Goal: Transaction & Acquisition: Purchase product/service

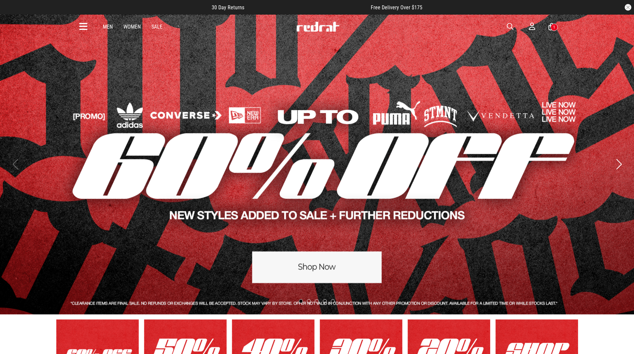
click at [327, 262] on link "1 / 5" at bounding box center [317, 164] width 634 height 301
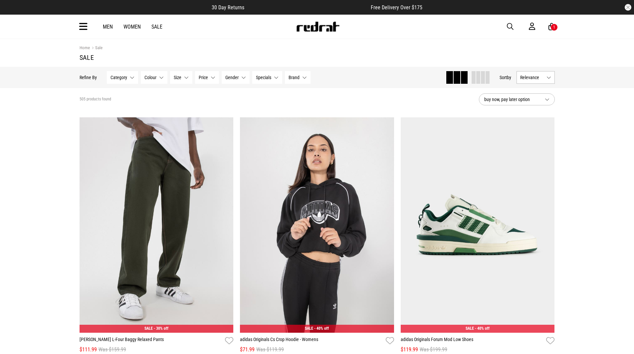
click at [130, 26] on link "Women" at bounding box center [131, 27] width 17 height 6
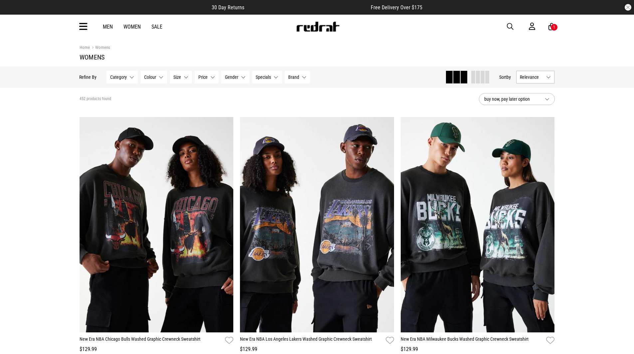
click at [82, 29] on icon at bounding box center [83, 26] width 8 height 11
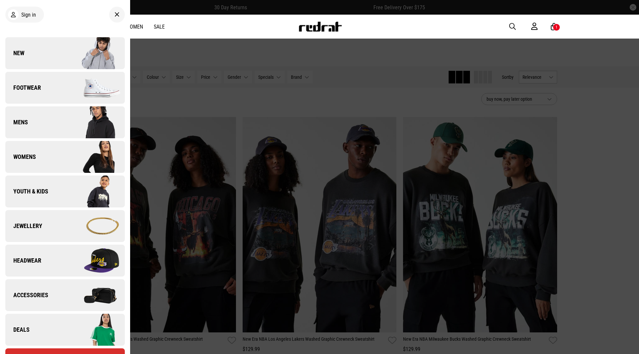
click at [70, 154] on img at bounding box center [95, 156] width 60 height 33
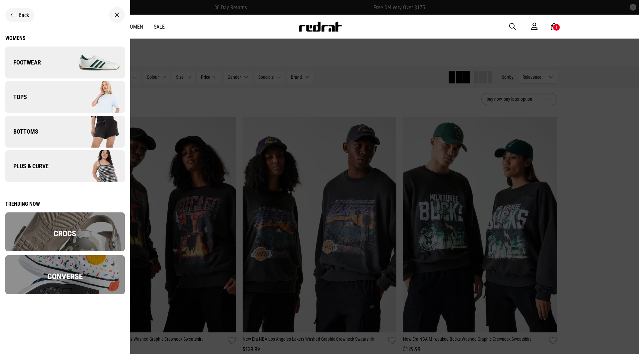
click at [59, 132] on link "Bottoms" at bounding box center [64, 132] width 119 height 32
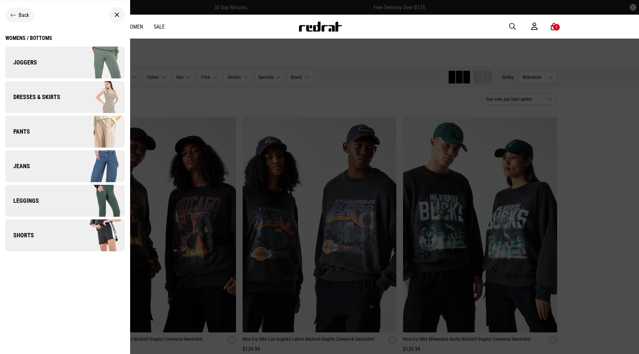
click at [16, 13] on icon at bounding box center [13, 15] width 5 height 6
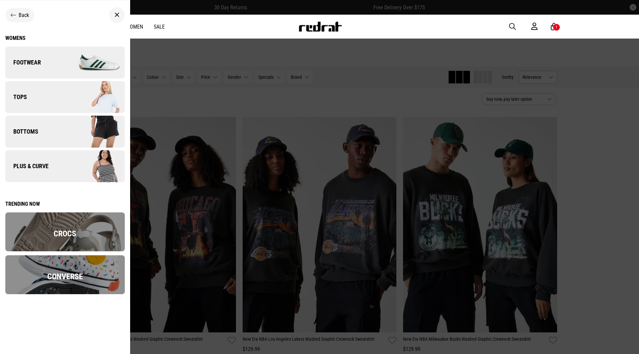
click at [27, 102] on link "Tops" at bounding box center [64, 97] width 119 height 32
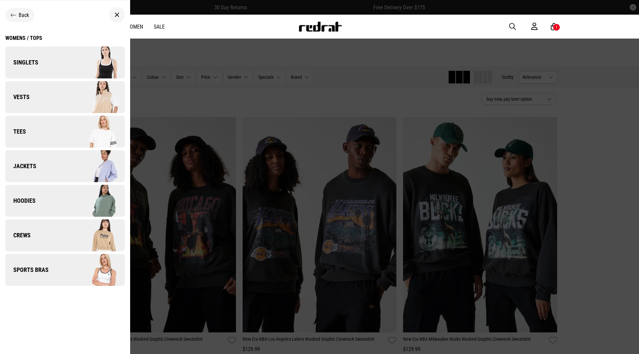
click at [47, 201] on link "Hoodies" at bounding box center [64, 201] width 119 height 32
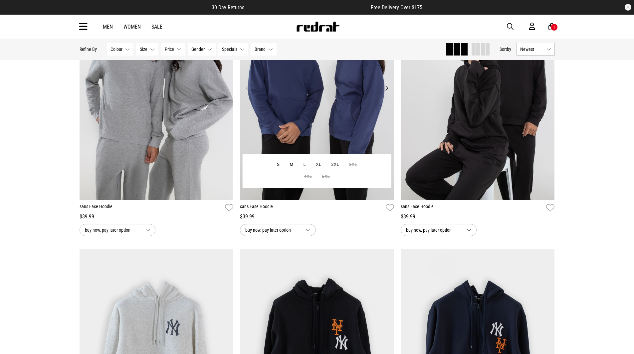
scroll to position [133, 0]
click at [329, 113] on img at bounding box center [317, 91] width 154 height 215
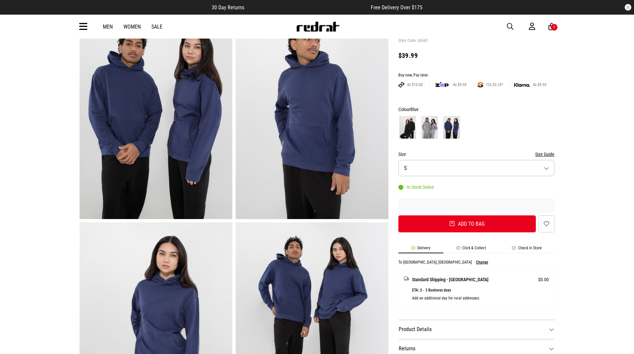
scroll to position [133, 0]
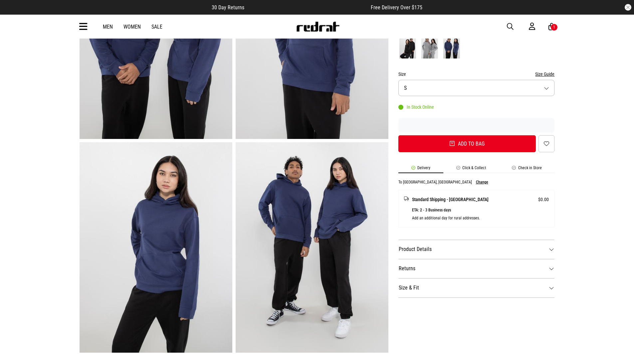
click at [469, 168] on li "Click & Collect" at bounding box center [471, 170] width 56 height 8
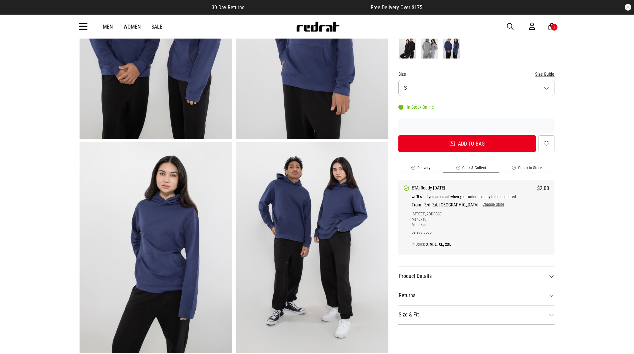
click at [421, 168] on li "Delivery" at bounding box center [420, 170] width 45 height 8
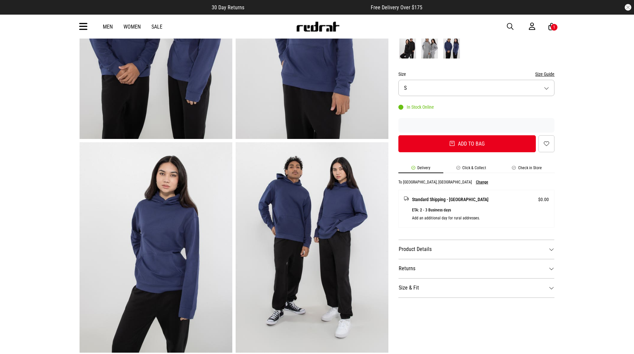
drag, startPoint x: 472, startPoint y: 170, endPoint x: 468, endPoint y: 170, distance: 4.0
click at [472, 170] on li "Click & Collect" at bounding box center [471, 170] width 56 height 8
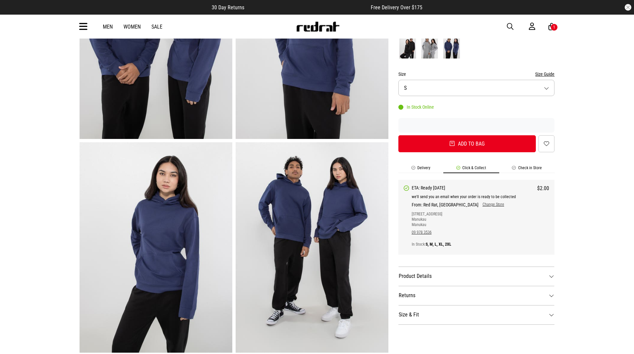
drag, startPoint x: 425, startPoint y: 170, endPoint x: 460, endPoint y: 169, distance: 34.6
click at [426, 170] on li "Delivery" at bounding box center [420, 170] width 45 height 8
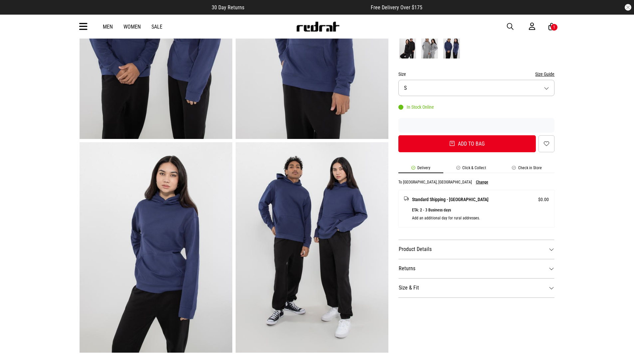
drag, startPoint x: 464, startPoint y: 169, endPoint x: 437, endPoint y: 170, distance: 27.0
click at [463, 169] on li "Click & Collect" at bounding box center [471, 170] width 56 height 8
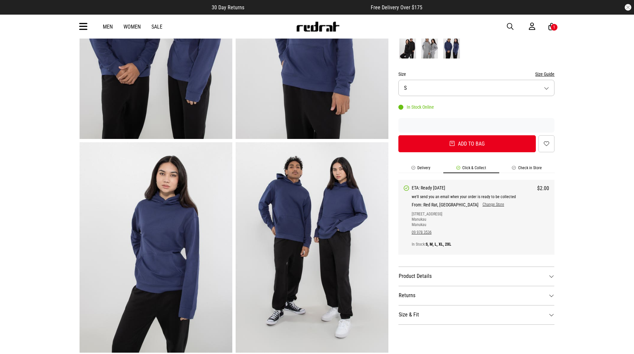
drag, startPoint x: 424, startPoint y: 168, endPoint x: 457, endPoint y: 166, distance: 33.3
click at [426, 167] on li "Delivery" at bounding box center [420, 170] width 45 height 8
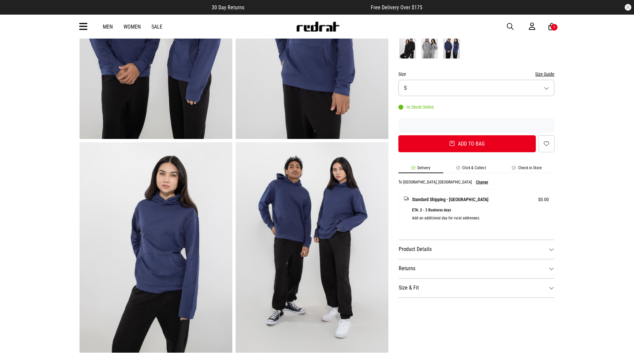
drag, startPoint x: 463, startPoint y: 166, endPoint x: 468, endPoint y: 166, distance: 5.0
click at [464, 166] on div "SHARE sans Ease Hoodie Style Code: 60645 $39.99 Buy now, Pay later. 4x $10.00 4…" at bounding box center [471, 249] width 166 height 642
click at [471, 169] on li "Click & Collect" at bounding box center [471, 170] width 56 height 8
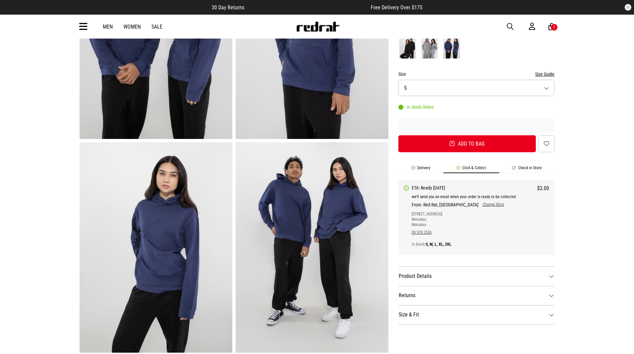
click at [427, 167] on li "Delivery" at bounding box center [420, 170] width 45 height 8
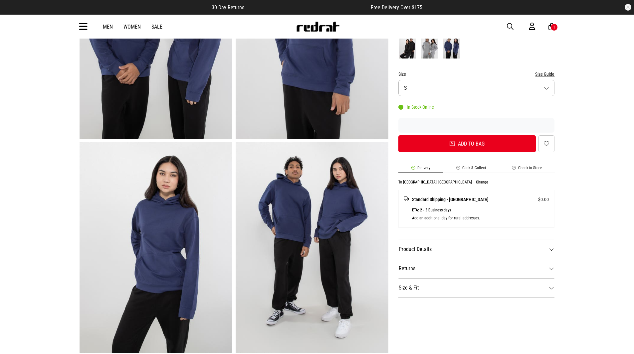
click at [461, 166] on li "Click & Collect" at bounding box center [471, 170] width 56 height 8
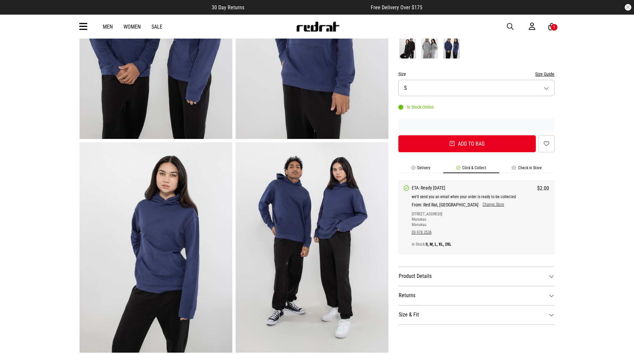
drag, startPoint x: 423, startPoint y: 167, endPoint x: 494, endPoint y: 167, distance: 71.5
click at [426, 167] on li "Delivery" at bounding box center [420, 170] width 45 height 8
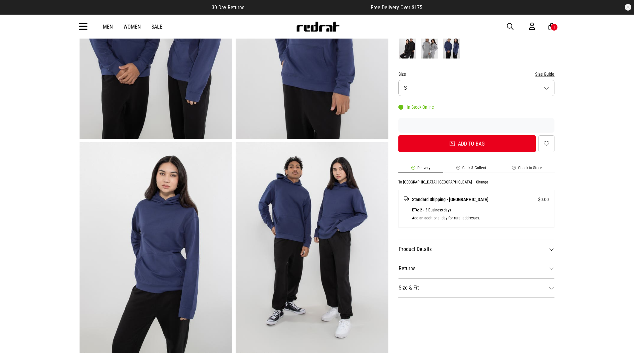
drag, startPoint x: 519, startPoint y: 170, endPoint x: 486, endPoint y: 168, distance: 33.0
click at [519, 170] on li "Check in Store" at bounding box center [527, 170] width 56 height 8
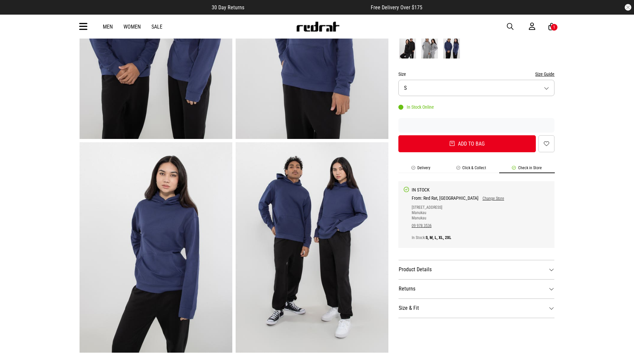
click at [464, 166] on li "Click & Collect" at bounding box center [471, 170] width 56 height 8
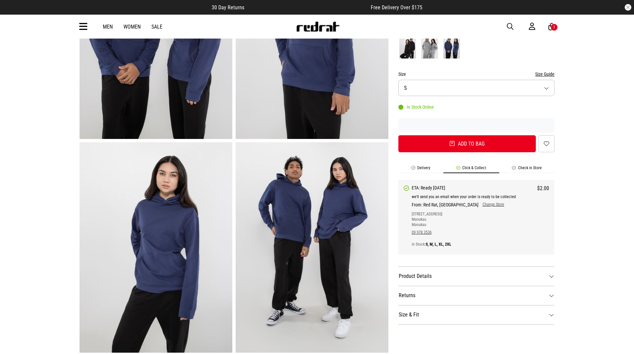
drag, startPoint x: 425, startPoint y: 168, endPoint x: 457, endPoint y: 167, distance: 32.3
click at [427, 168] on li "Delivery" at bounding box center [420, 170] width 45 height 8
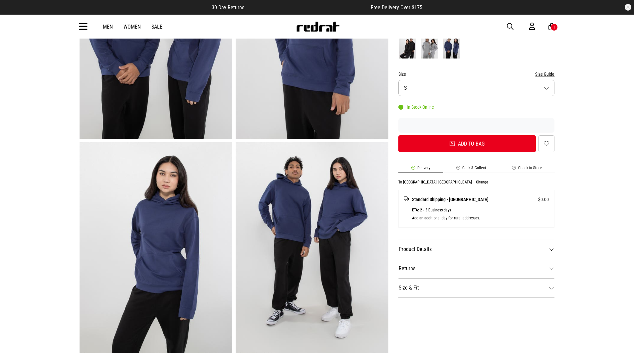
drag, startPoint x: 483, startPoint y: 166, endPoint x: 477, endPoint y: 172, distance: 7.8
click at [482, 166] on li "Click & Collect" at bounding box center [471, 170] width 56 height 8
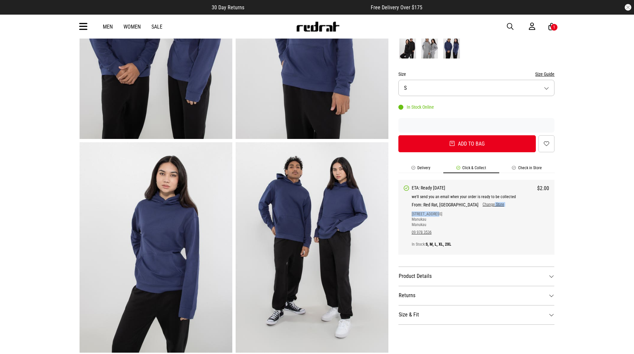
click at [472, 206] on div "We'll send you an email when your order is ready to be collected From: Red Rat,…" at bounding box center [480, 219] width 138 height 55
click at [478, 206] on link "Change Store" at bounding box center [491, 204] width 26 height 5
select select "**"
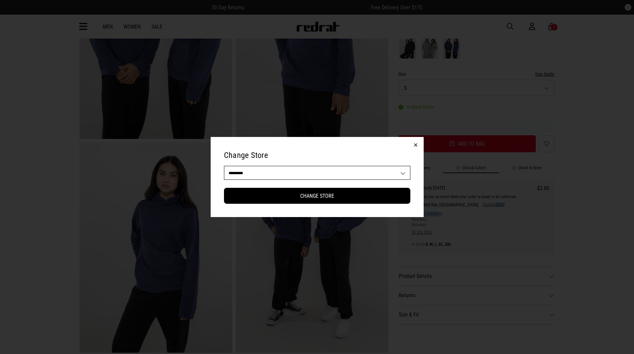
click at [414, 148] on button "button" at bounding box center [415, 145] width 16 height 16
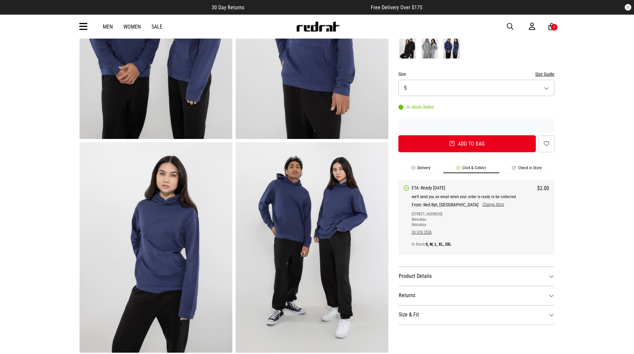
click at [478, 232] on p "09 978 3536" at bounding box center [480, 232] width 138 height 6
drag, startPoint x: 427, startPoint y: 168, endPoint x: 464, endPoint y: 168, distance: 36.3
click at [428, 168] on li "Delivery" at bounding box center [420, 170] width 45 height 8
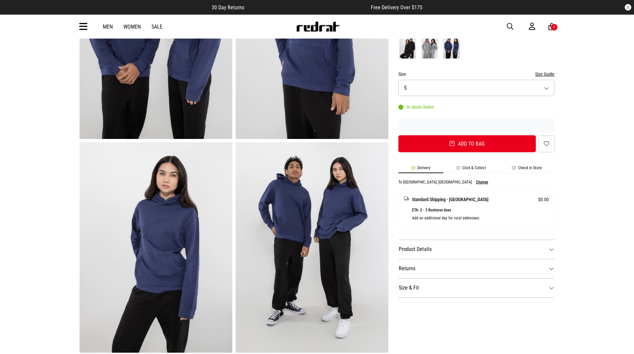
click at [464, 168] on li "Click & Collect" at bounding box center [471, 170] width 56 height 8
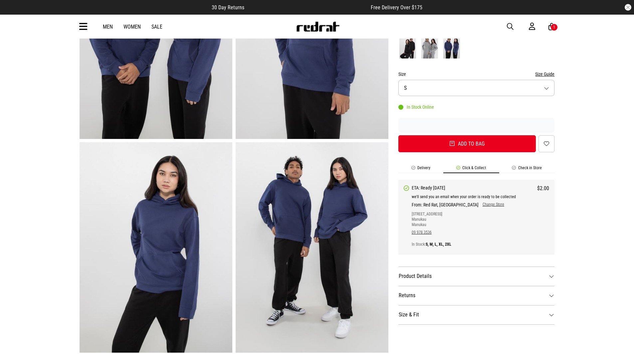
click at [507, 167] on li "Check in Store" at bounding box center [527, 170] width 56 height 8
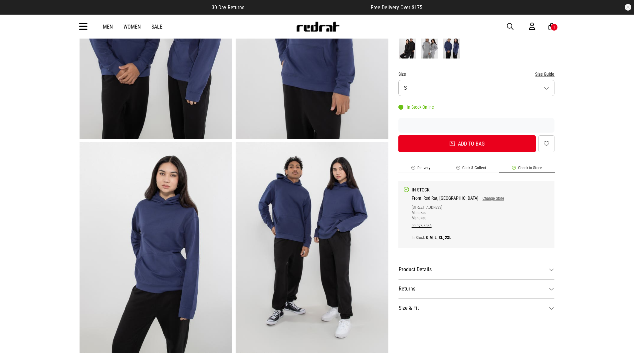
drag, startPoint x: 482, startPoint y: 168, endPoint x: 492, endPoint y: 166, distance: 9.5
click at [483, 168] on li "Click & Collect" at bounding box center [471, 170] width 56 height 8
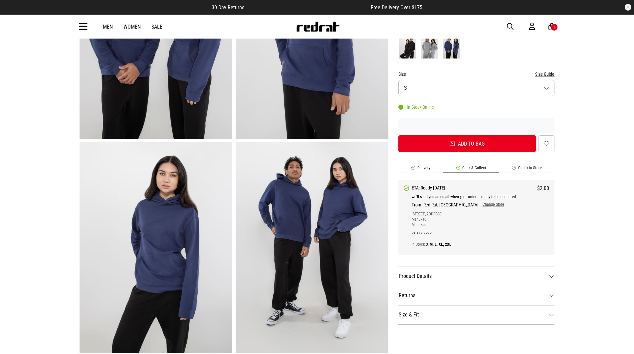
click at [520, 167] on li "Check in Store" at bounding box center [527, 170] width 56 height 8
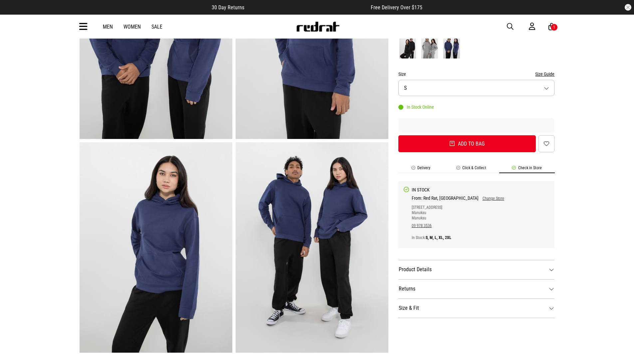
click at [485, 167] on li "Click & Collect" at bounding box center [471, 170] width 56 height 8
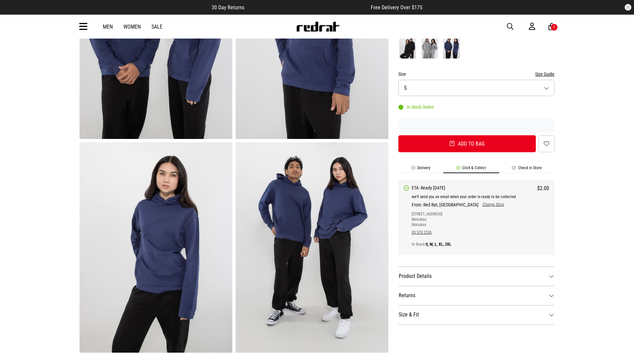
click at [527, 164] on div "SHARE sans Ease Hoodie Style Code: 60645 $39.99 Buy now, Pay later. 4x $10.00 4…" at bounding box center [471, 249] width 166 height 642
click at [527, 165] on div "SHARE sans Ease Hoodie Style Code: 60645 $39.99 Buy now, Pay later. 4x $10.00 4…" at bounding box center [471, 249] width 166 height 642
click at [528, 168] on li "Check in Store" at bounding box center [527, 170] width 56 height 8
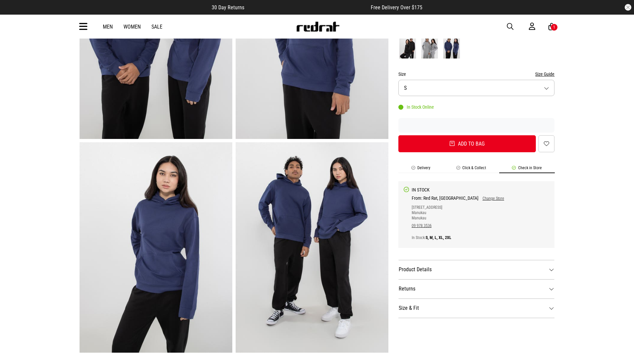
click at [482, 167] on li "Click & Collect" at bounding box center [471, 170] width 56 height 8
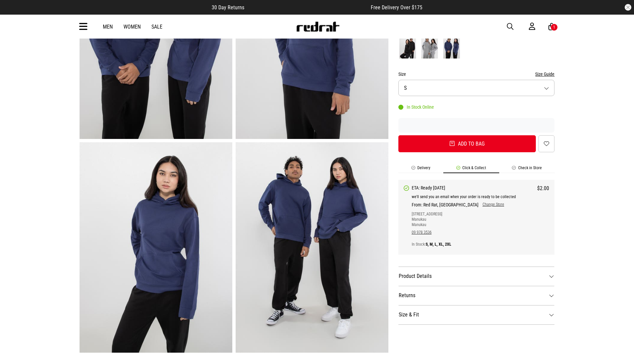
click at [420, 166] on li "Delivery" at bounding box center [420, 170] width 45 height 8
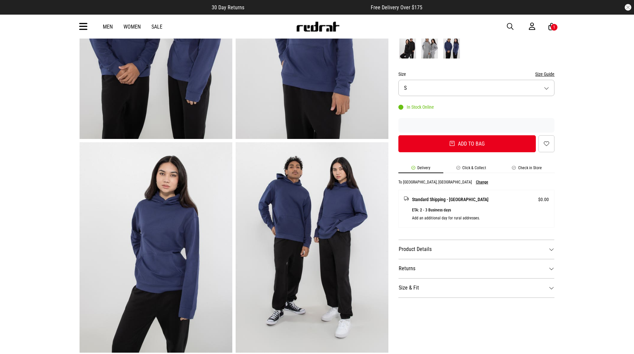
click at [465, 171] on li "Click & Collect" at bounding box center [471, 170] width 56 height 8
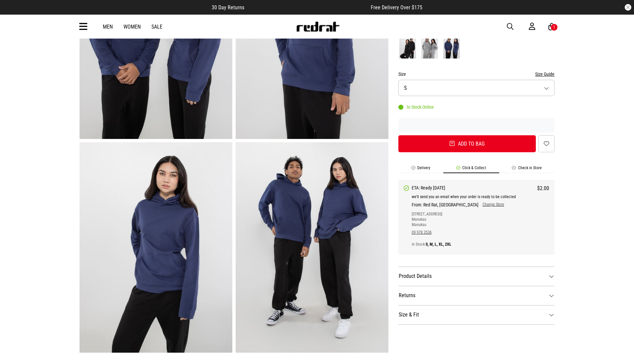
click at [416, 171] on li "Delivery" at bounding box center [420, 170] width 45 height 8
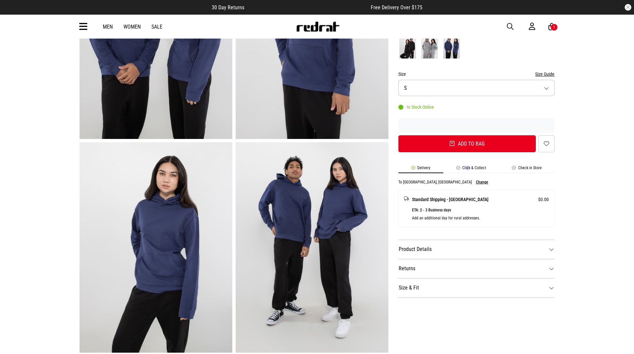
click at [467, 168] on li "Click & Collect" at bounding box center [471, 170] width 56 height 8
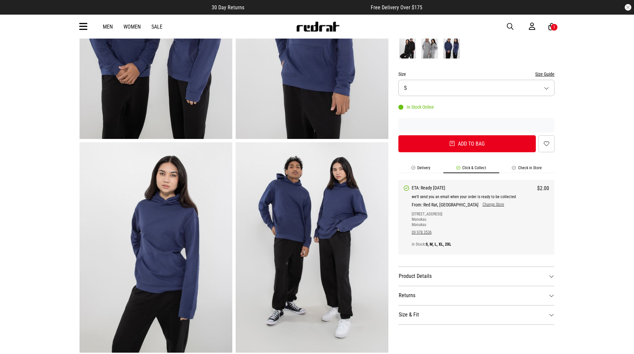
click at [432, 168] on li "Delivery" at bounding box center [420, 170] width 45 height 8
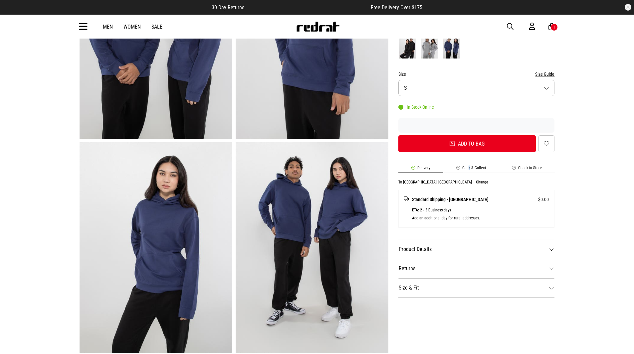
click at [468, 169] on li "Click & Collect" at bounding box center [471, 170] width 56 height 8
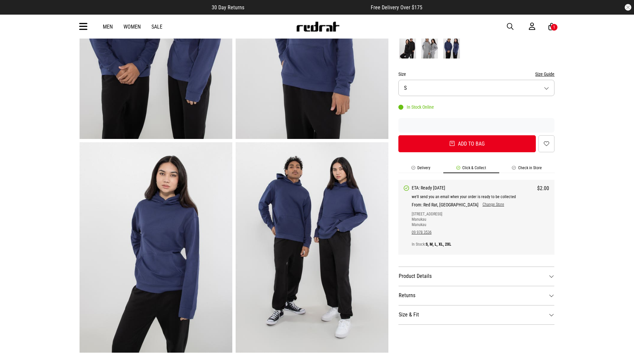
click at [516, 166] on div "SHARE sans Ease Hoodie Style Code: 60645 $39.99 Buy now, Pay later. 4x $10.00 4…" at bounding box center [471, 249] width 166 height 642
click at [480, 165] on div "SHARE sans Ease Hoodie Style Code: 60645 $39.99 Buy now, Pay later. 4x $10.00 4…" at bounding box center [471, 249] width 166 height 642
click at [517, 168] on li "Check in Store" at bounding box center [527, 170] width 56 height 8
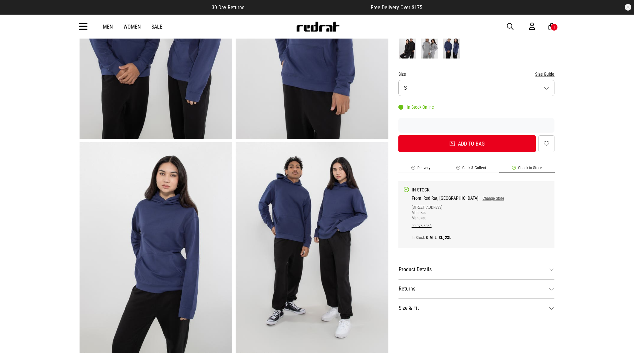
click at [484, 169] on li "Click & Collect" at bounding box center [471, 170] width 56 height 8
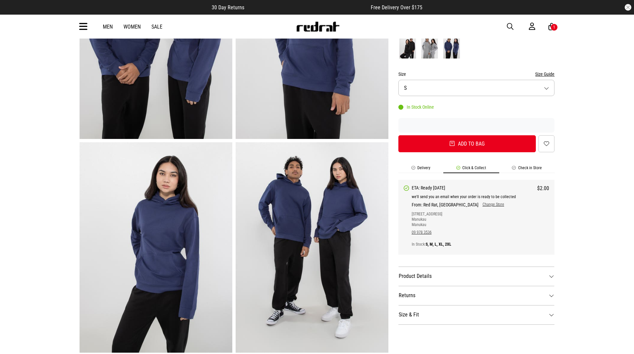
click at [427, 168] on li "Delivery" at bounding box center [420, 170] width 45 height 8
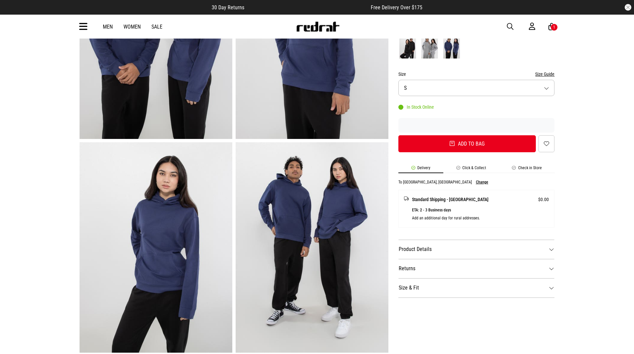
click at [478, 170] on li "Click & Collect" at bounding box center [471, 170] width 56 height 8
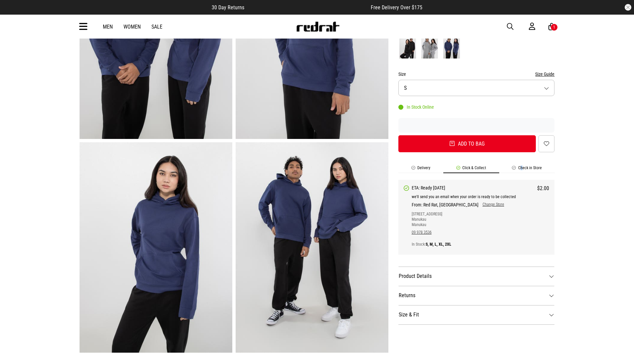
click at [520, 167] on li "Check in Store" at bounding box center [527, 170] width 56 height 8
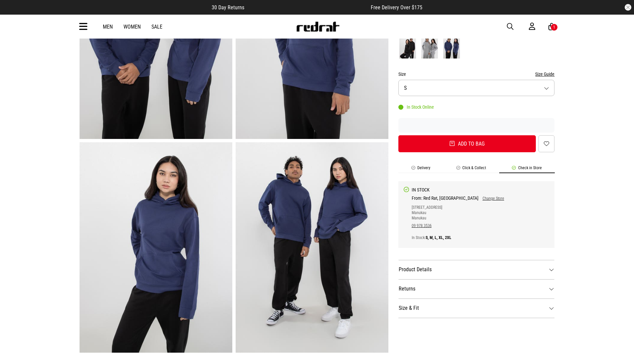
click at [475, 168] on li "Click & Collect" at bounding box center [471, 170] width 56 height 8
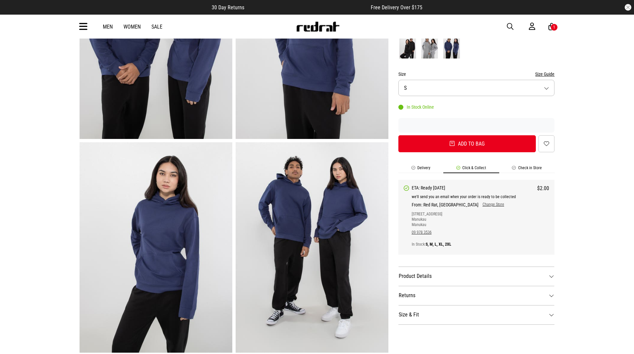
click at [430, 170] on li "Delivery" at bounding box center [420, 170] width 45 height 8
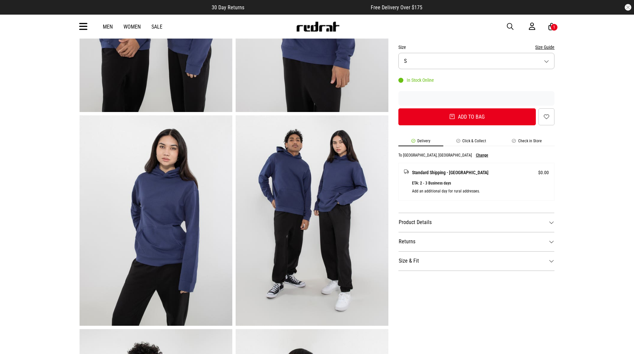
scroll to position [166, 0]
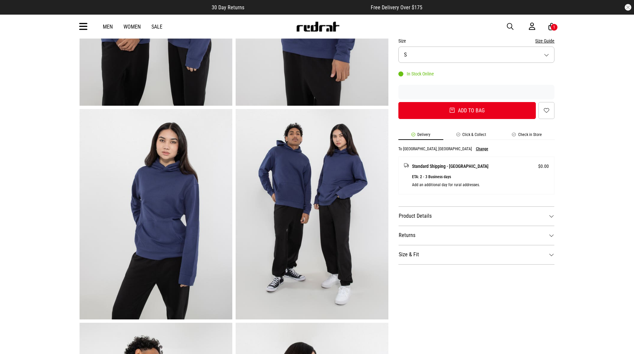
click at [445, 215] on dt "Product Details" at bounding box center [476, 216] width 156 height 19
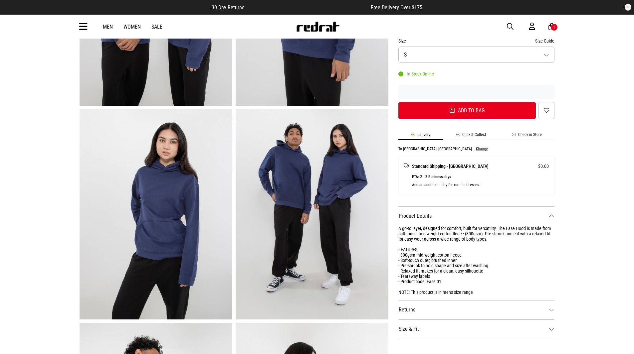
click at [445, 215] on dt "Product Details" at bounding box center [476, 216] width 156 height 19
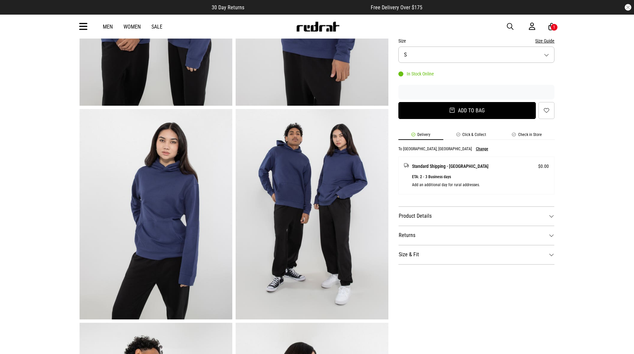
click at [467, 107] on button "Add to bag" at bounding box center [467, 110] width 138 height 17
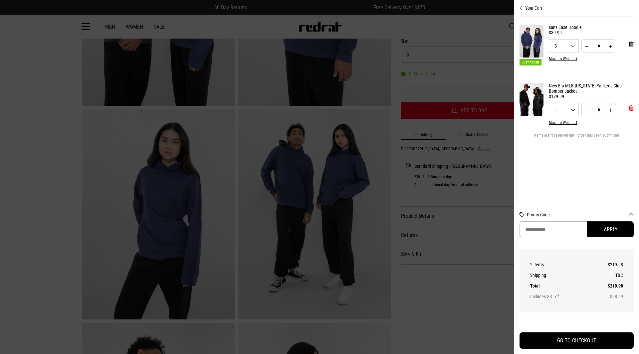
click at [630, 109] on span "'Remove from cart" at bounding box center [631, 108] width 5 height 6
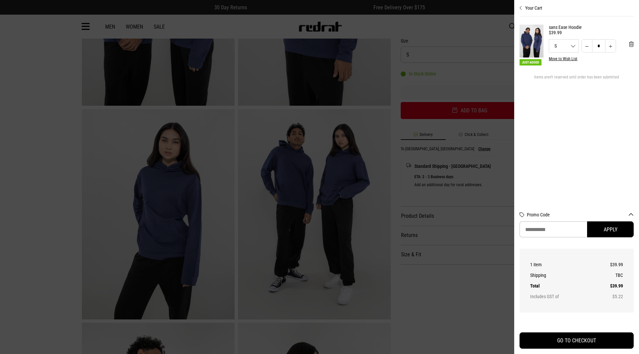
click at [480, 176] on div at bounding box center [319, 177] width 639 height 354
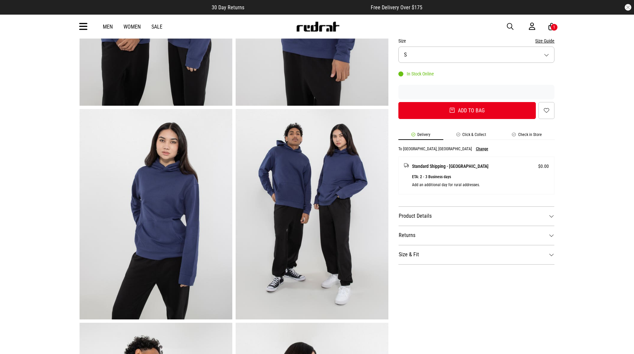
click at [549, 24] on icon at bounding box center [551, 27] width 6 height 8
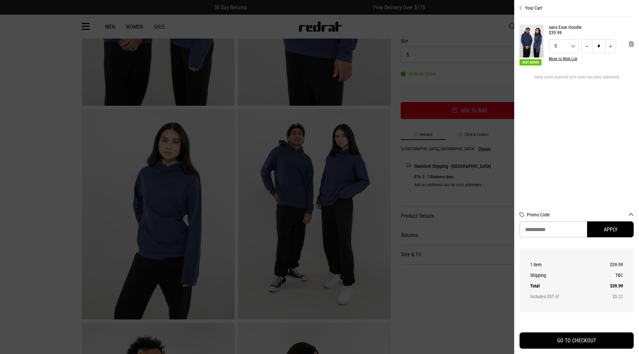
click at [481, 199] on div at bounding box center [319, 177] width 639 height 354
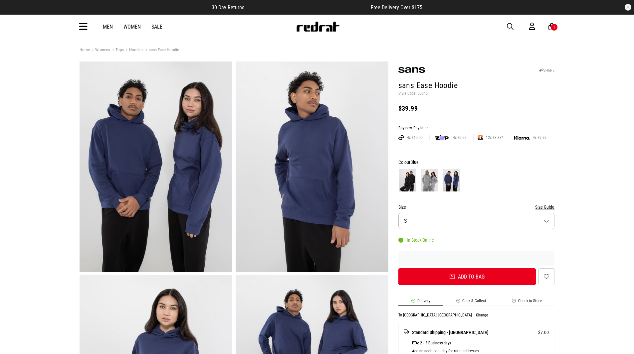
click at [552, 20] on div "Men Women Sale Sign in New Back Footwear Back Mens Back Womens Back Youth & Kid…" at bounding box center [317, 27] width 486 height 24
click at [548, 30] on icon at bounding box center [551, 27] width 6 height 8
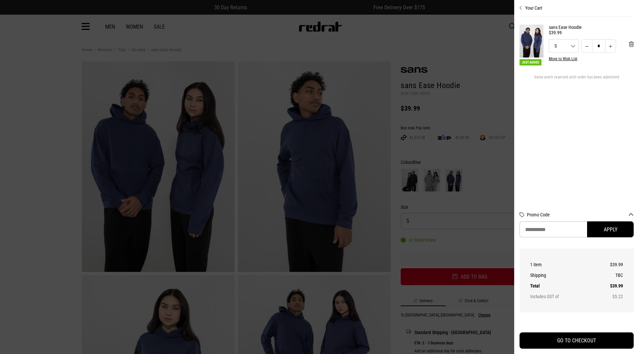
click at [490, 133] on div at bounding box center [319, 177] width 639 height 354
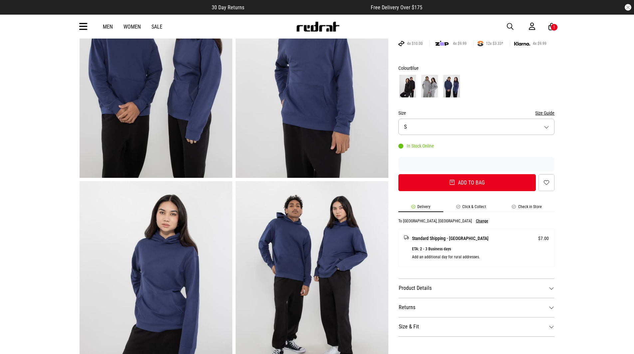
scroll to position [100, 0]
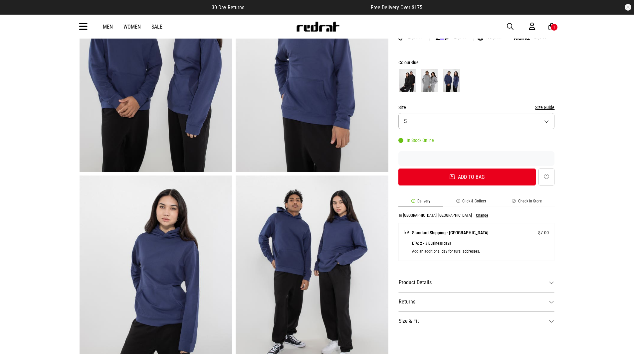
click at [483, 130] on form "Colour Blue Size Size Guide Size S In Stock Online Add to bag Add to wishlist" at bounding box center [476, 122] width 156 height 127
click at [489, 123] on button "Size S" at bounding box center [476, 121] width 156 height 16
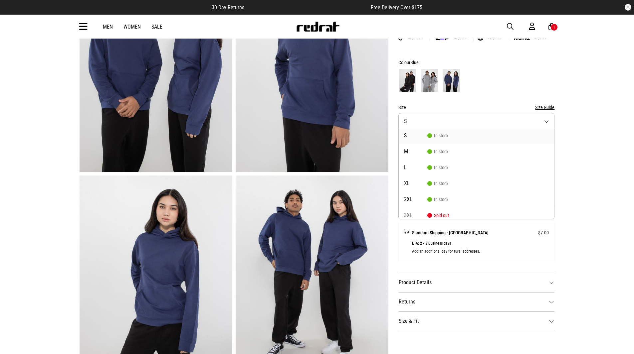
scroll to position [0, 0]
click at [588, 137] on div "Home Womens Tops Hoodies sans Ease Hoodie SHARE sans Ease Hoodie Style Code: 60…" at bounding box center [317, 335] width 634 height 778
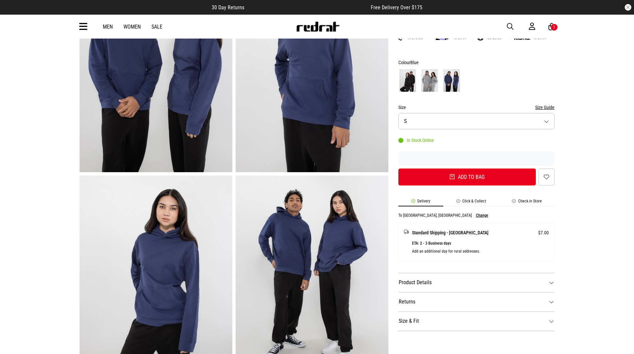
click at [514, 113] on button "Size S" at bounding box center [476, 121] width 156 height 16
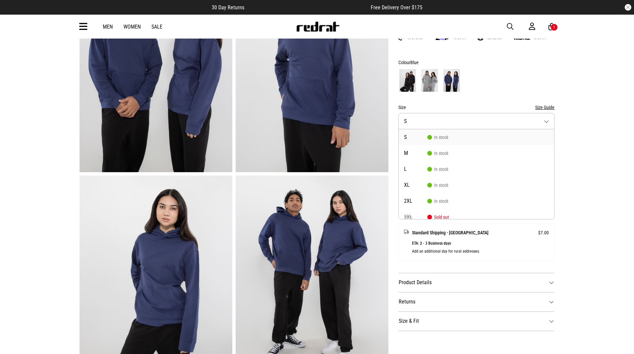
click at [584, 136] on div "Home Womens Tops Hoodies sans Ease Hoodie SHARE sans Ease Hoodie Style Code: 60…" at bounding box center [317, 335] width 634 height 778
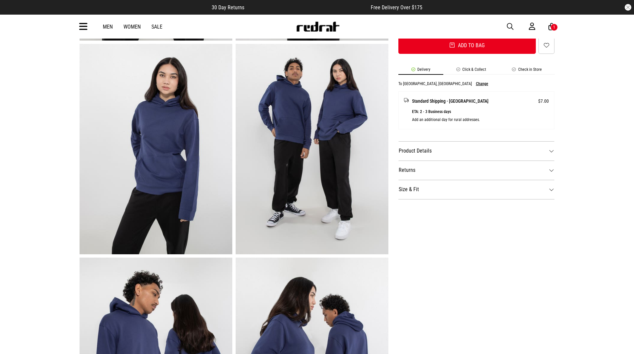
scroll to position [266, 0]
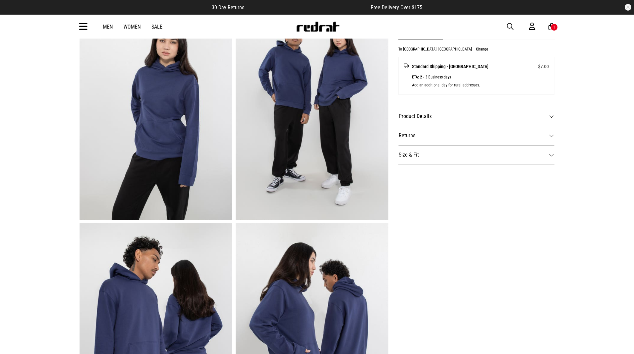
click at [410, 108] on dt "Product Details" at bounding box center [476, 116] width 156 height 19
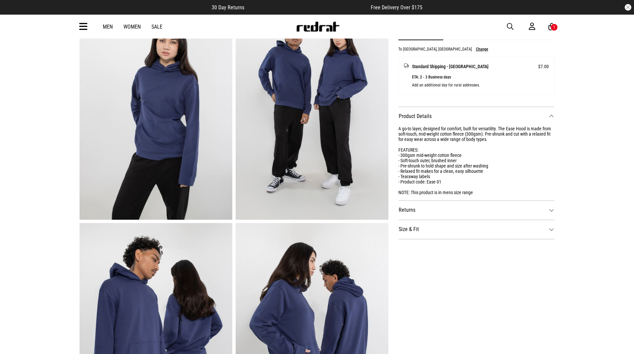
click at [414, 113] on dt "Product Details" at bounding box center [476, 116] width 156 height 19
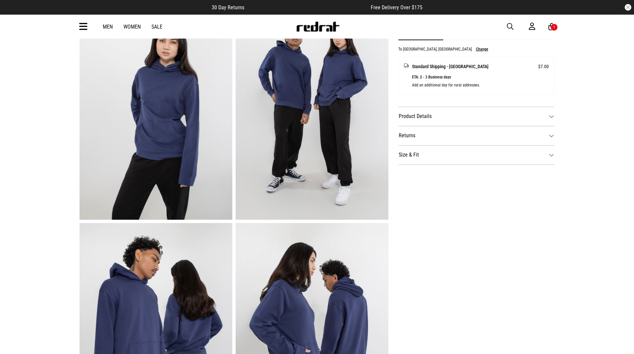
click at [408, 139] on dt "Returns" at bounding box center [476, 135] width 156 height 19
click at [409, 138] on dt "Returns" at bounding box center [476, 135] width 156 height 19
click at [401, 160] on dt "Size & Fit" at bounding box center [476, 154] width 156 height 19
click at [401, 159] on dt "Size & Fit" at bounding box center [476, 154] width 156 height 19
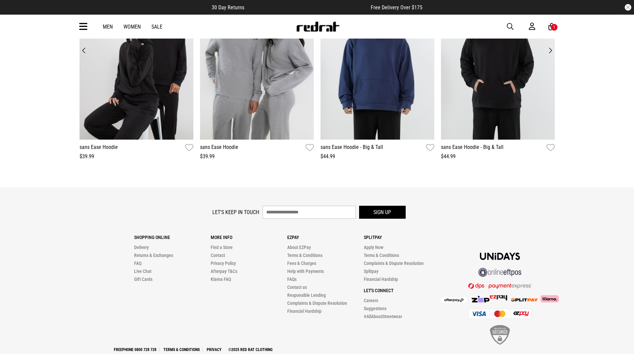
scroll to position [893, 0]
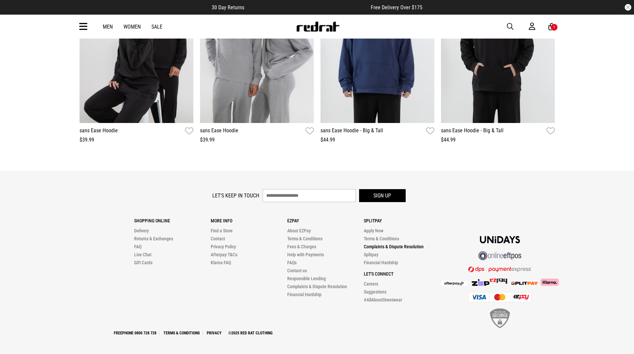
click at [414, 245] on link "Complaints & Dispute Resolution" at bounding box center [393, 246] width 60 height 5
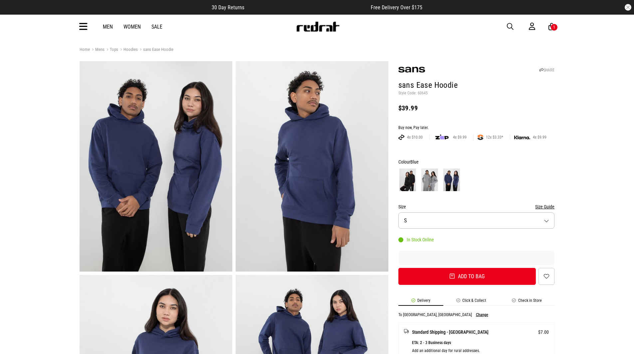
click at [110, 49] on link "Tops" at bounding box center [111, 50] width 14 height 6
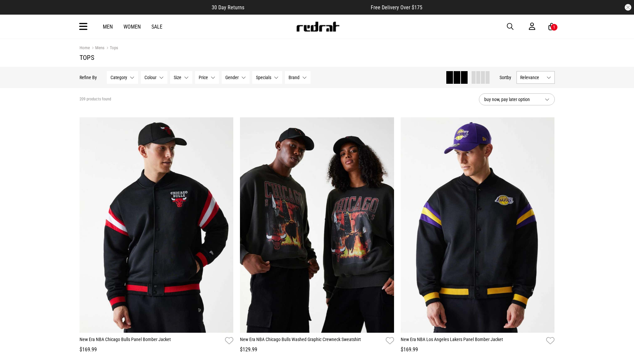
click at [477, 80] on span at bounding box center [478, 77] width 4 height 13
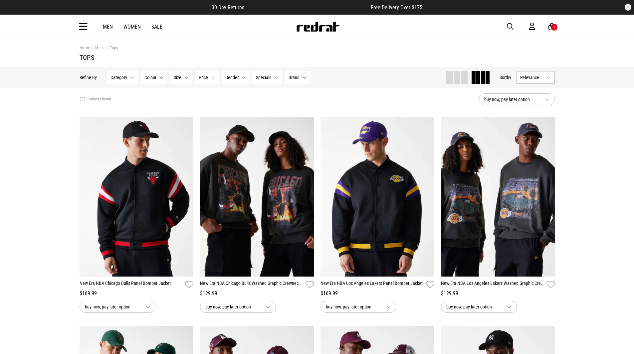
click at [450, 78] on span at bounding box center [449, 77] width 7 height 13
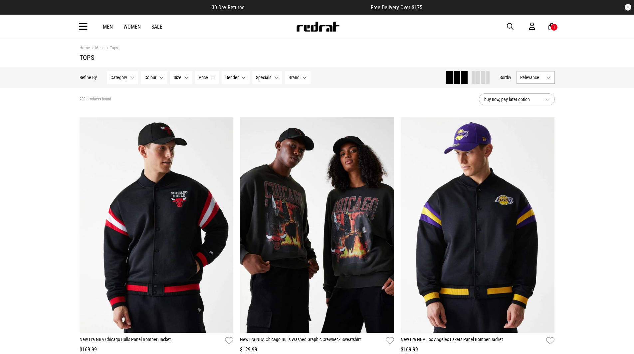
click at [531, 76] on span "Relevance" at bounding box center [532, 77] width 24 height 5
click at [74, 27] on div "Men Women Sale Sign in New Back Footwear Back Mens Back Womens Back Youth & Kid…" at bounding box center [317, 27] width 486 height 24
click at [82, 28] on icon at bounding box center [83, 26] width 8 height 11
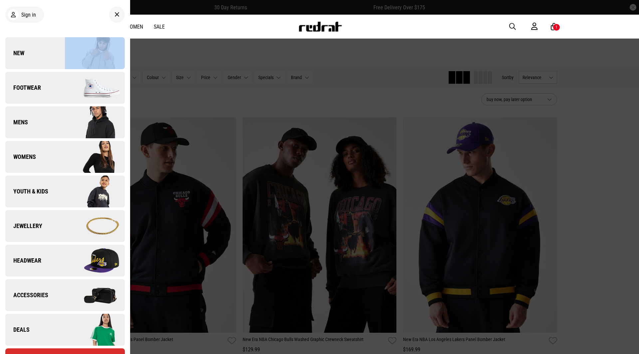
click at [82, 28] on div "Sign in New Back Footwear Back Footwear Mens Back Mens Womens Back Womens Youth…" at bounding box center [65, 177] width 130 height 354
click at [379, 136] on div at bounding box center [319, 177] width 639 height 354
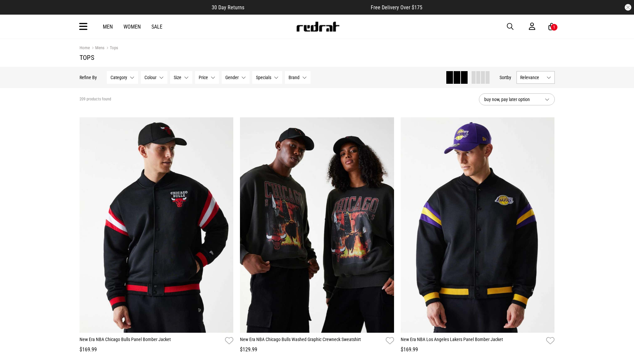
click at [273, 82] on button "Specials None selected" at bounding box center [267, 77] width 30 height 13
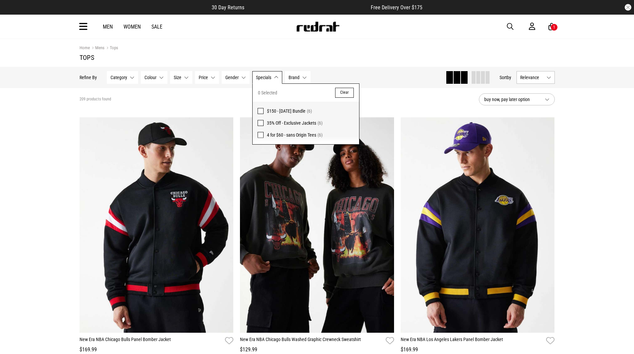
click at [273, 81] on button "Specials None selected" at bounding box center [267, 77] width 30 height 13
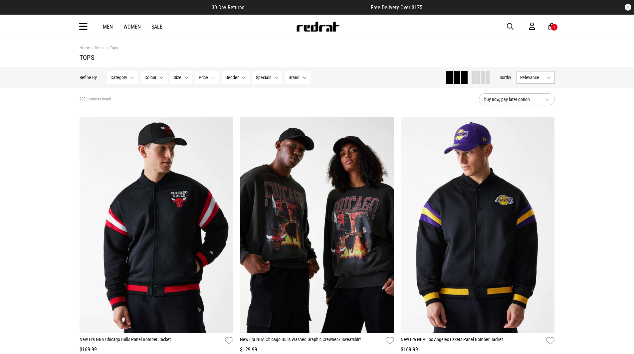
click at [297, 75] on span "Brand" at bounding box center [293, 77] width 11 height 5
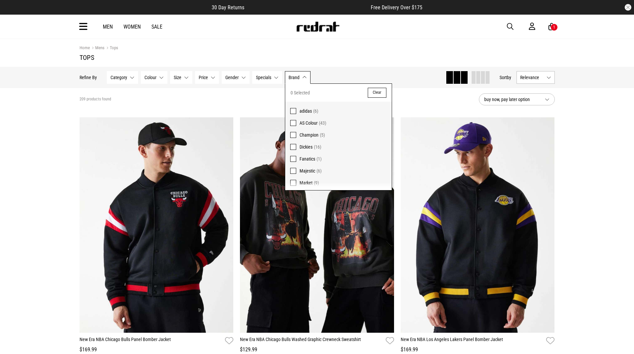
click at [297, 75] on span "Brand" at bounding box center [293, 77] width 11 height 5
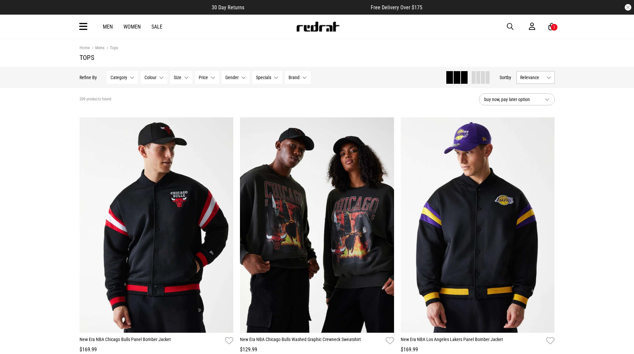
click at [239, 74] on button "Gender None selected" at bounding box center [235, 77] width 28 height 13
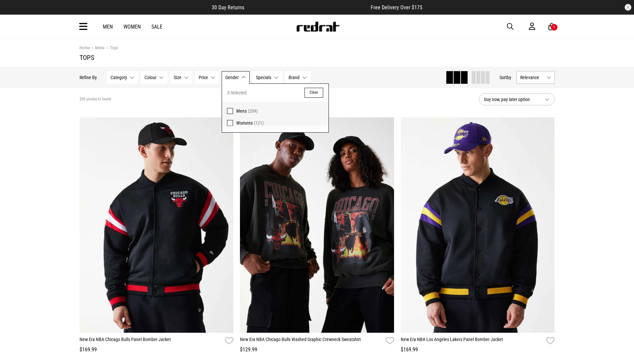
click at [239, 74] on button "Gender None selected" at bounding box center [235, 77] width 28 height 13
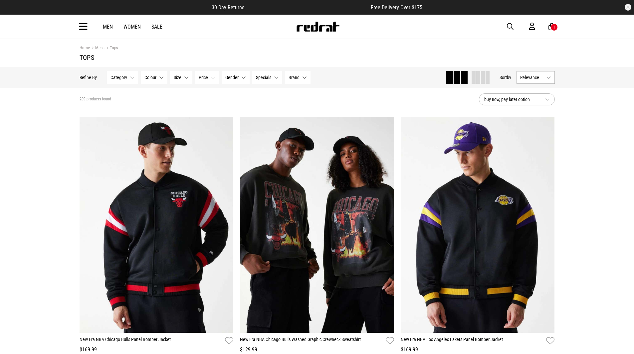
click at [214, 76] on button "Price None selected" at bounding box center [207, 77] width 24 height 13
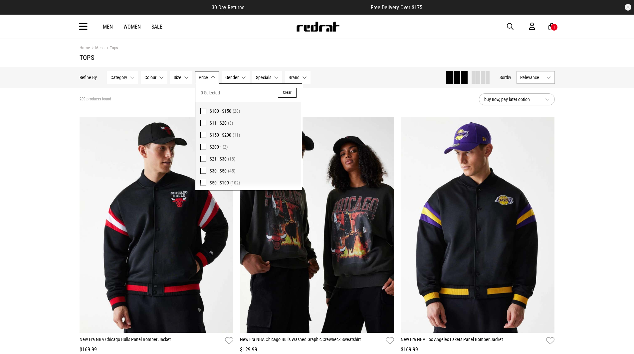
click at [214, 76] on button "Price None selected" at bounding box center [207, 77] width 24 height 13
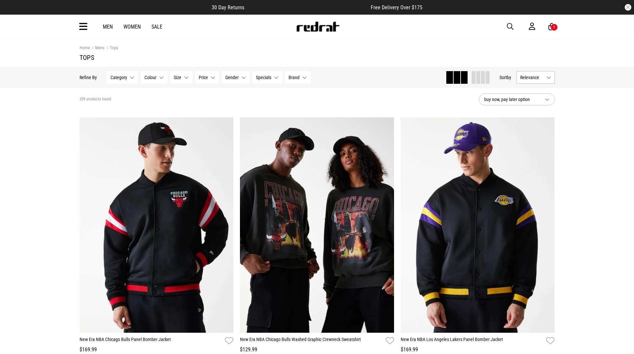
click at [182, 76] on button "Size None selected" at bounding box center [181, 77] width 22 height 13
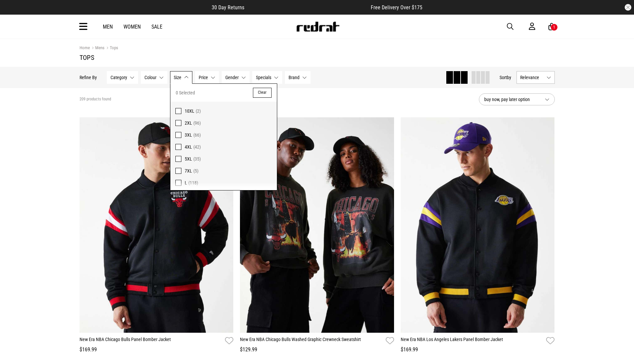
click at [182, 76] on button "Size None selected" at bounding box center [181, 77] width 22 height 13
